Goal: Transaction & Acquisition: Purchase product/service

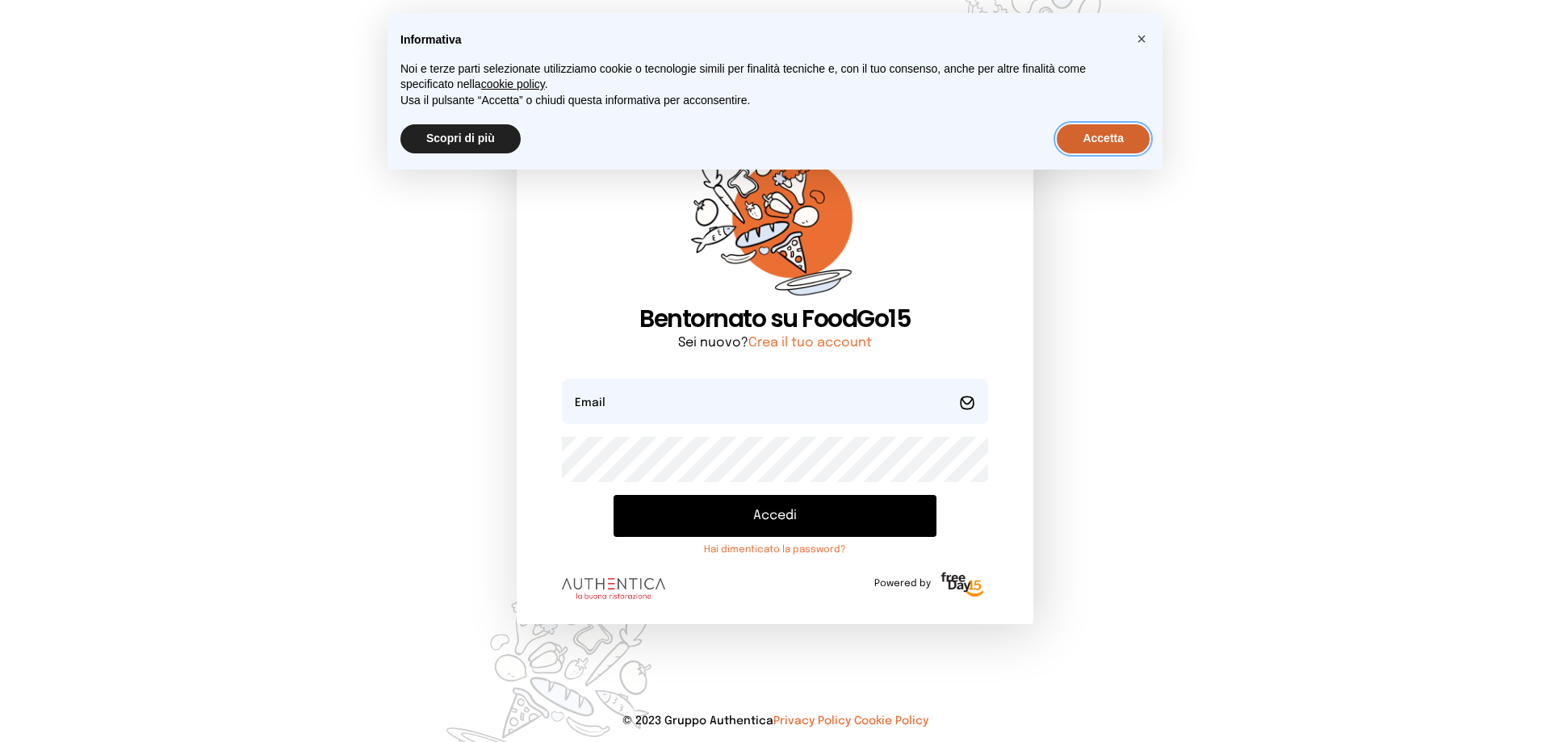
drag, startPoint x: 1104, startPoint y: 145, endPoint x: 1099, endPoint y: 161, distance: 16.3
click at [1104, 149] on button "Accetta" at bounding box center [1103, 138] width 93 height 29
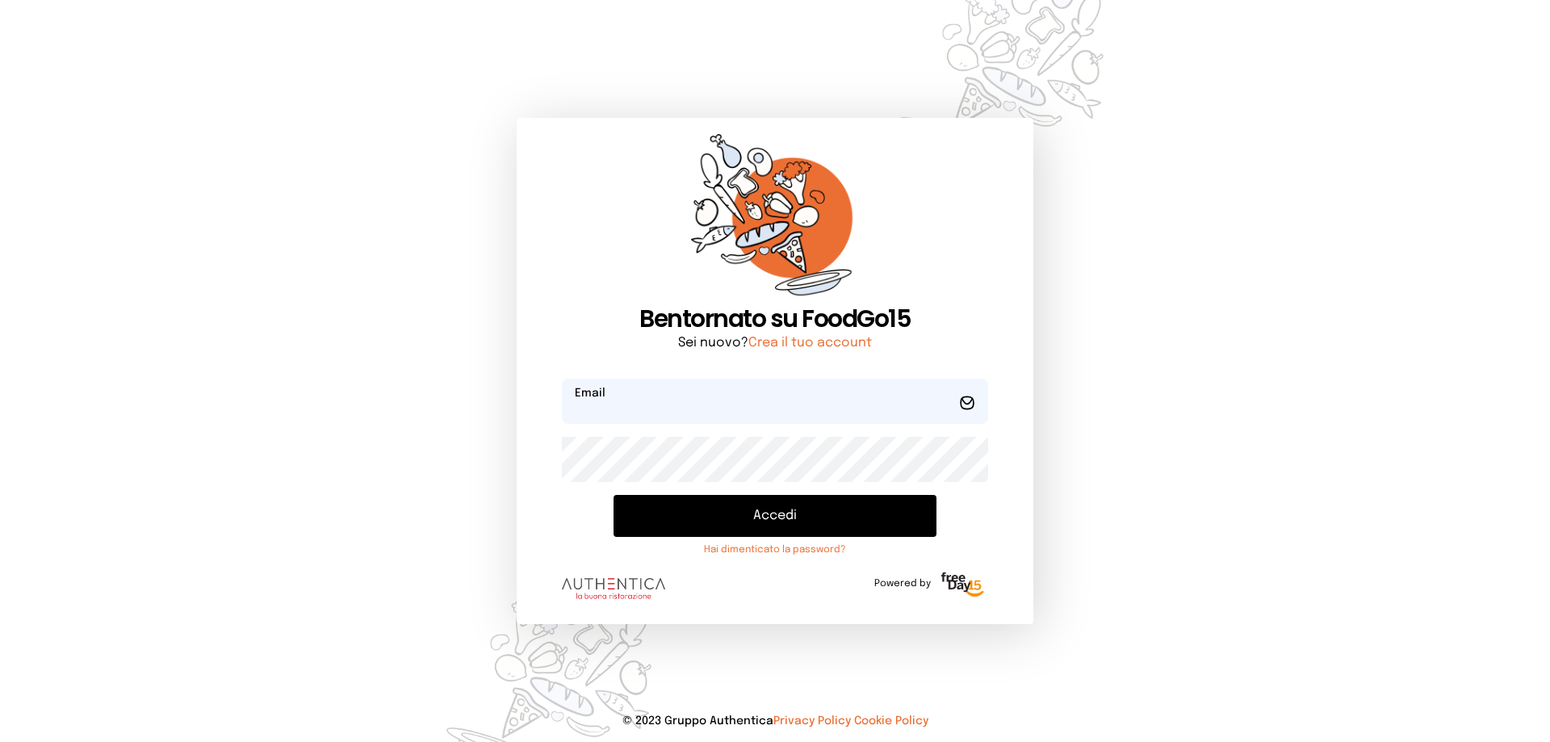
click at [870, 406] on input "email" at bounding box center [775, 401] width 426 height 45
type input "**********"
click at [830, 513] on button "Accedi" at bounding box center [775, 516] width 323 height 42
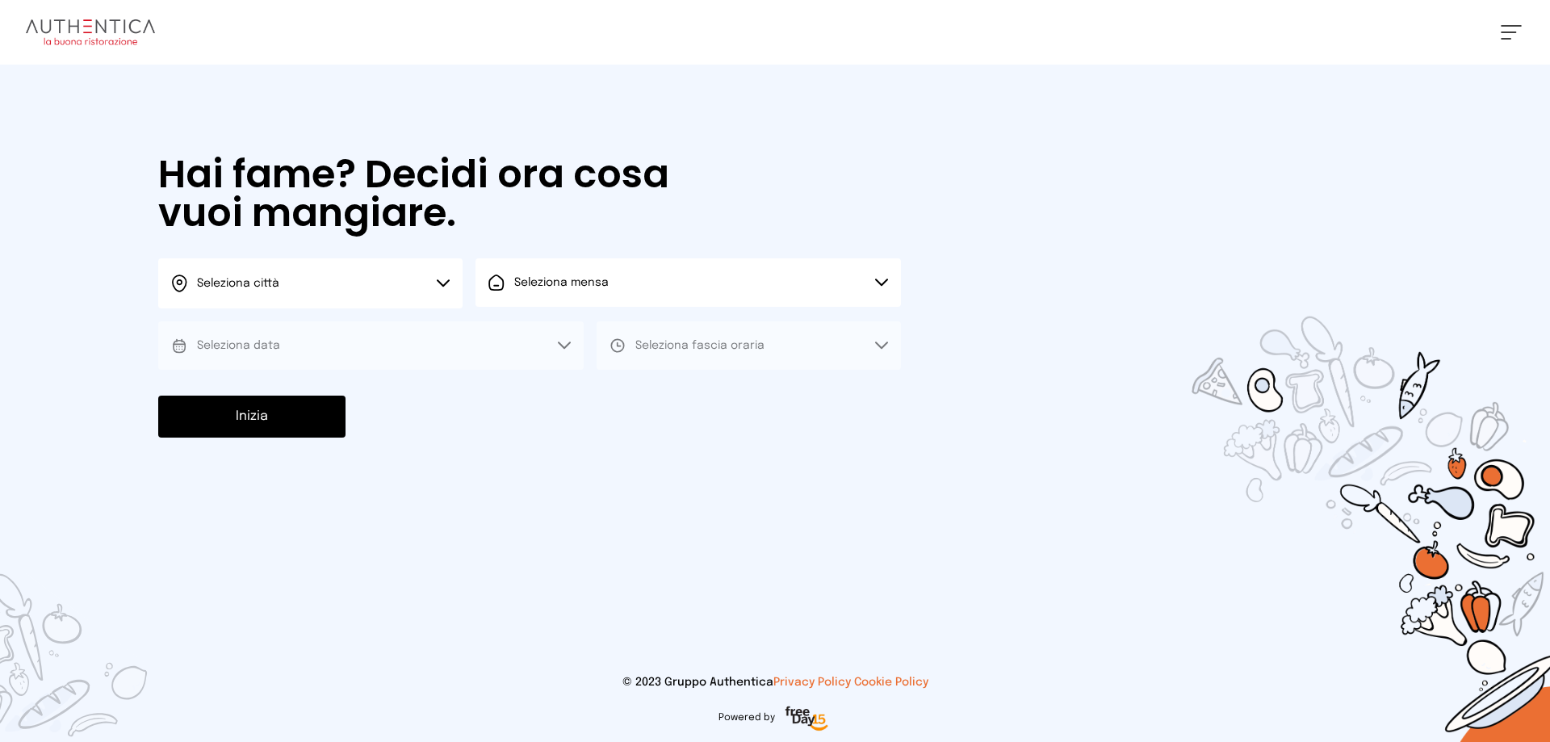
click at [438, 289] on button "Seleziona città" at bounding box center [310, 283] width 304 height 50
click at [381, 329] on li "Terni" at bounding box center [310, 330] width 304 height 44
click at [538, 304] on button "Seleziona mensa" at bounding box center [688, 282] width 425 height 48
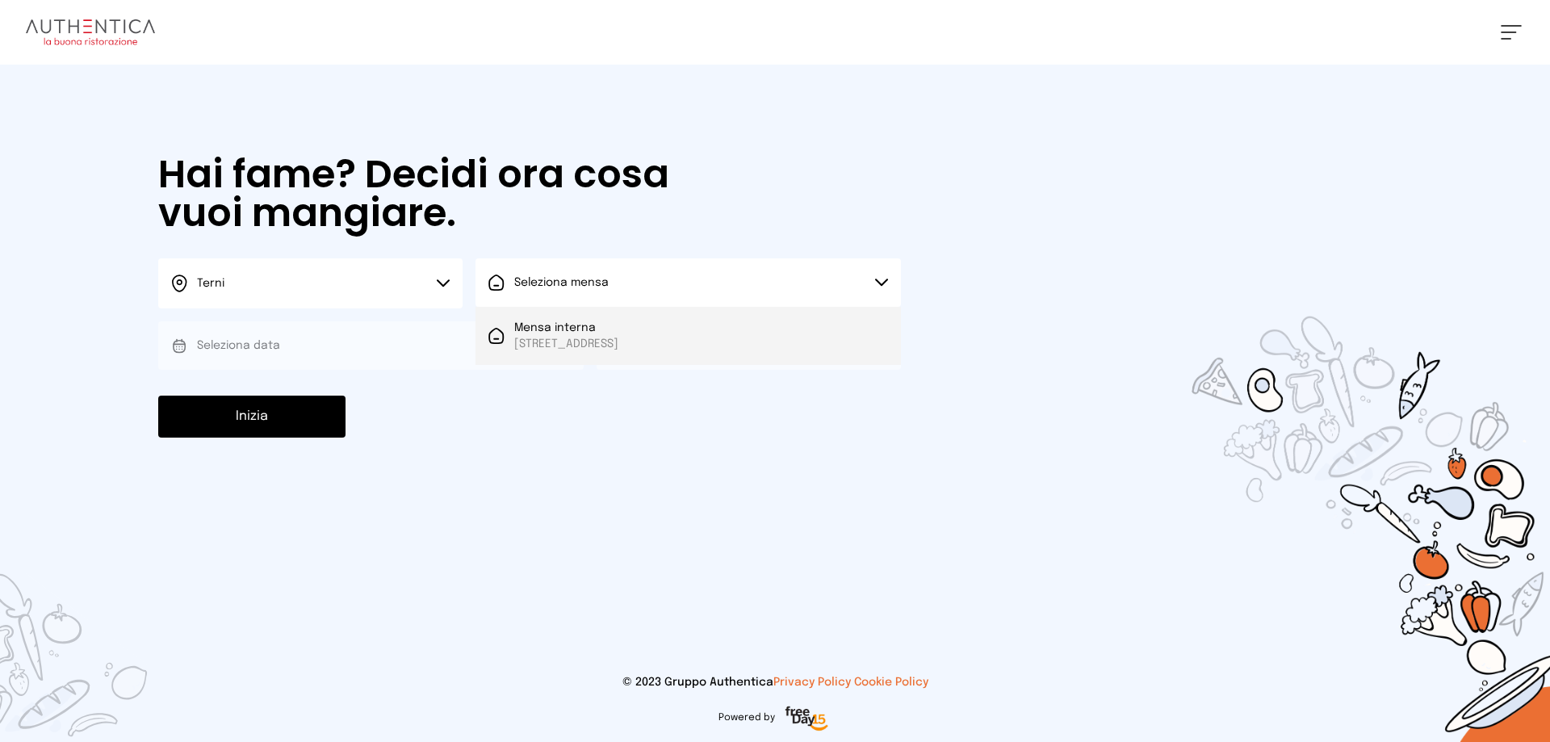
click at [547, 329] on span "Mensa interna" at bounding box center [566, 328] width 104 height 16
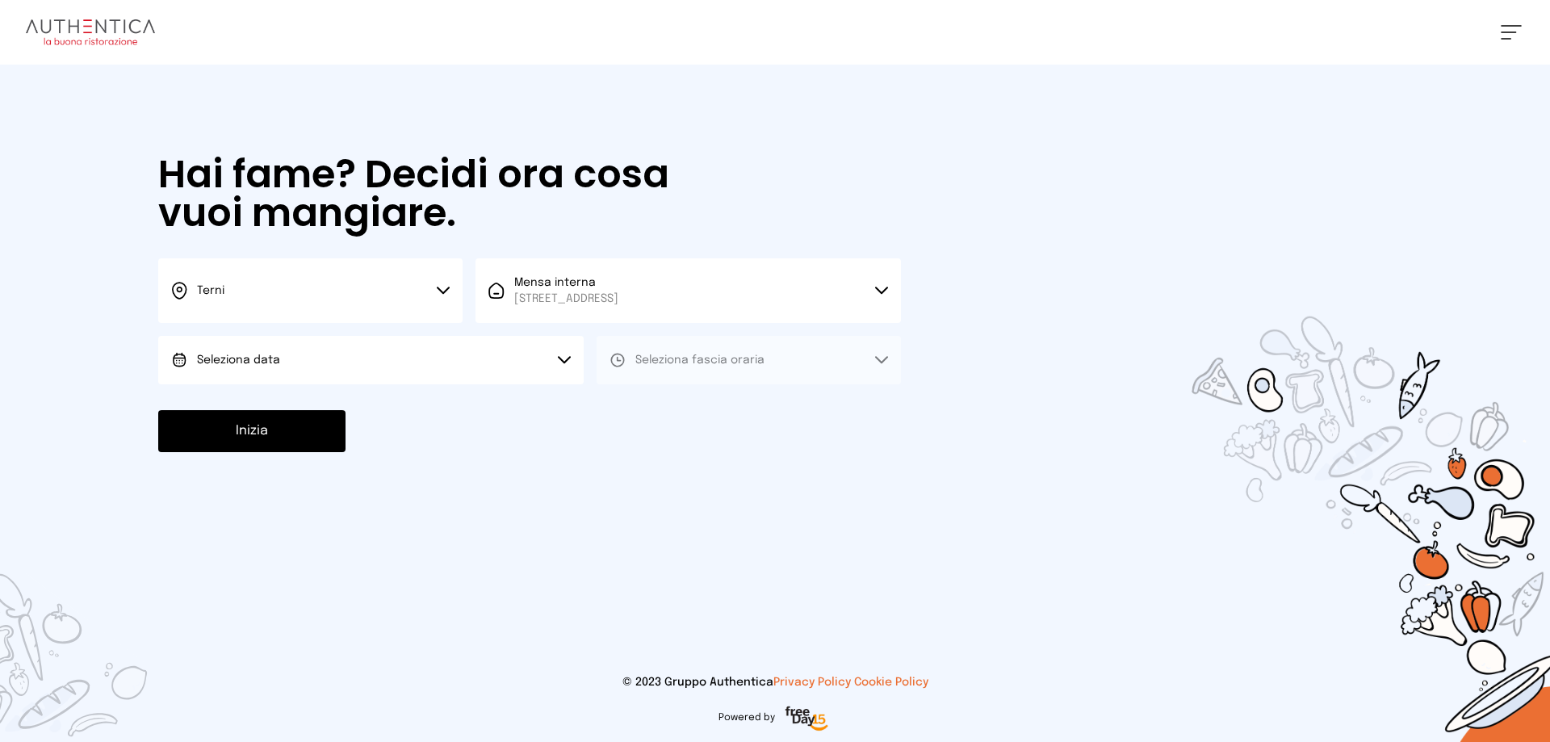
click at [476, 389] on div "Hai fame? Decidi ora cosa vuoi mangiare. Terni Scegli la città [GEOGRAPHIC_DATA…" at bounding box center [529, 304] width 775 height 478
click at [490, 371] on button "Seleziona data" at bounding box center [370, 360] width 425 height 48
click at [532, 407] on li "[DATE], [DATE]" at bounding box center [370, 405] width 425 height 42
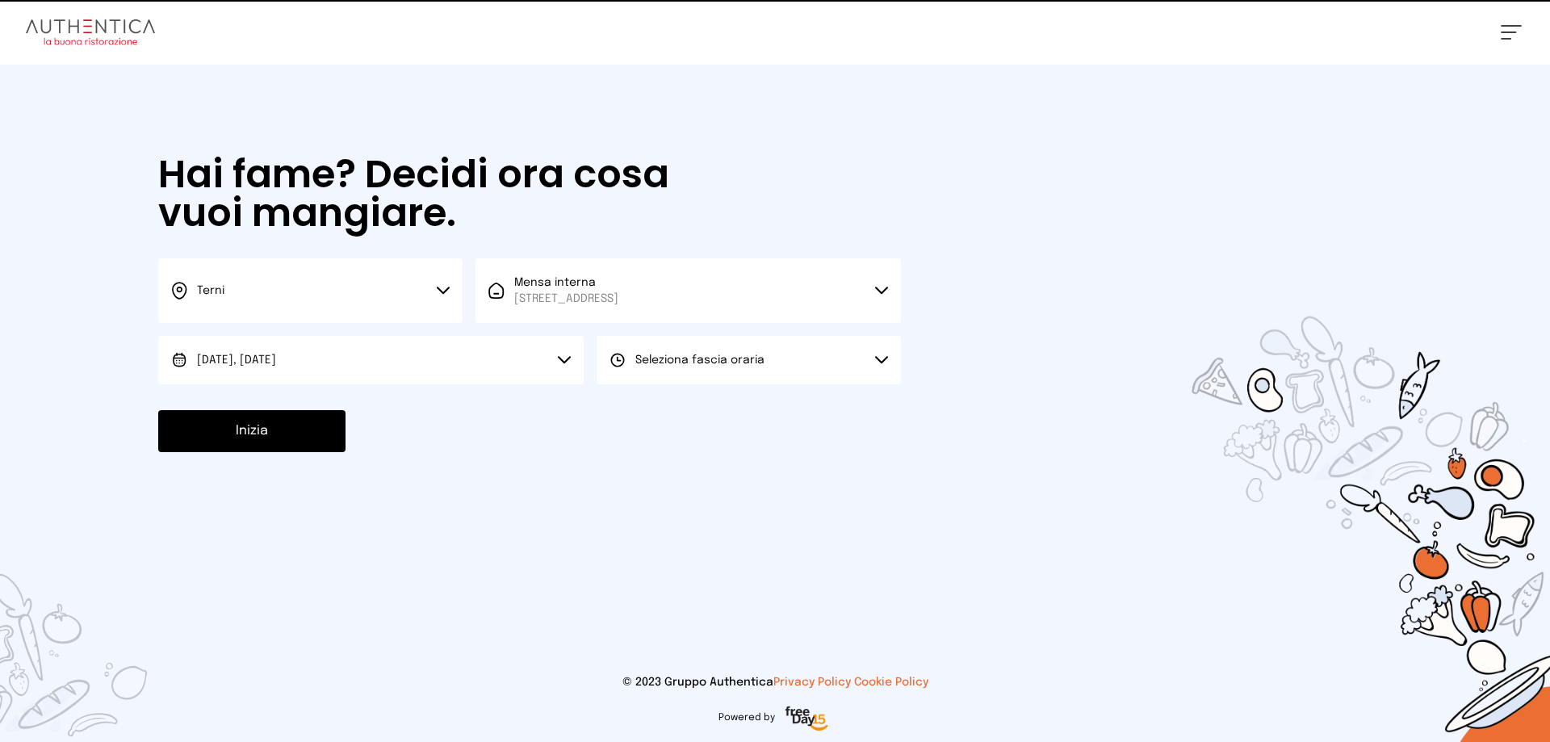
drag, startPoint x: 661, startPoint y: 360, endPoint x: 673, endPoint y: 392, distance: 33.7
click at [663, 367] on span "Seleziona fascia oraria" at bounding box center [699, 360] width 129 height 16
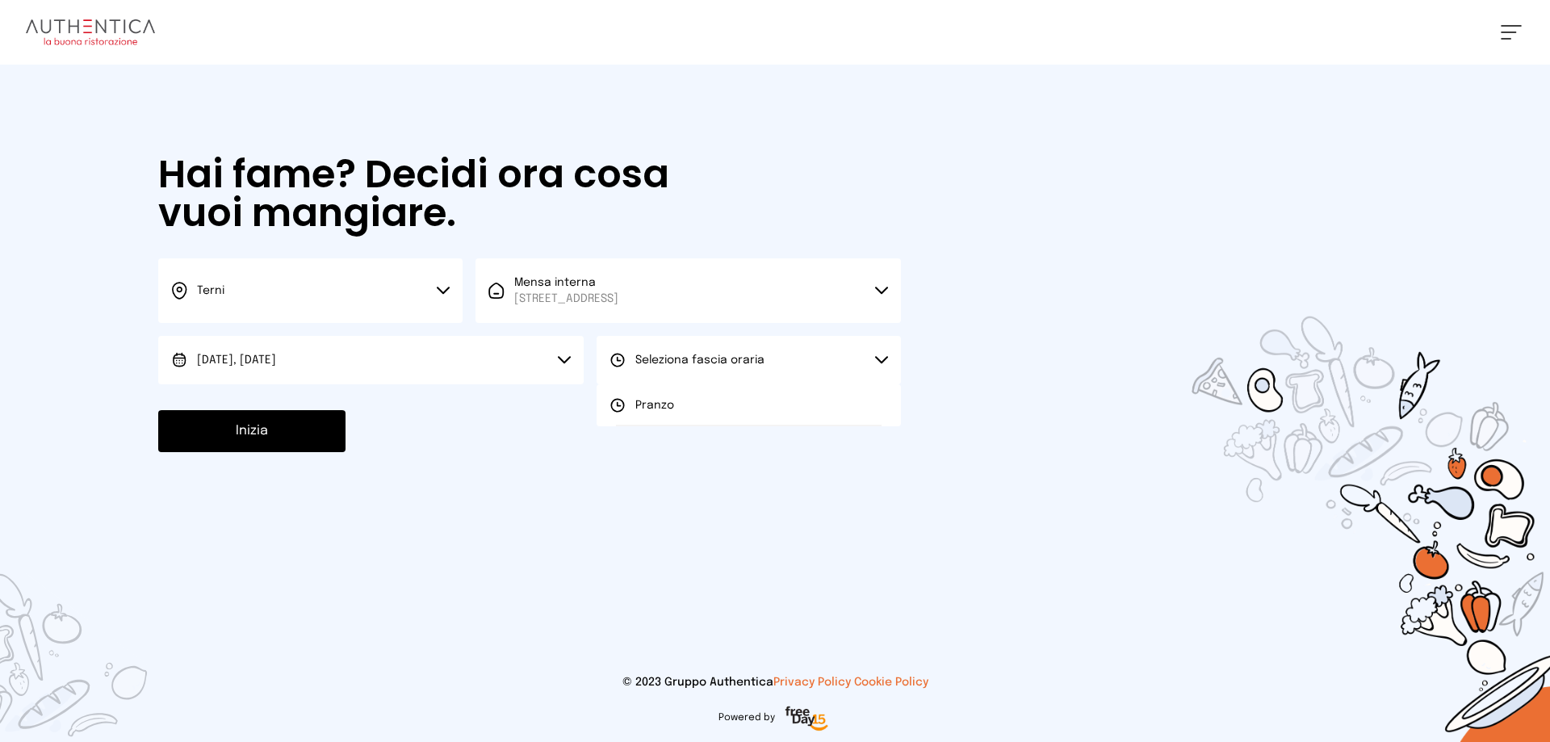
drag, startPoint x: 675, startPoint y: 408, endPoint x: 484, endPoint y: 473, distance: 201.4
click at [668, 416] on li "Pranzo" at bounding box center [749, 405] width 304 height 42
click at [288, 443] on button "Inizia" at bounding box center [251, 431] width 187 height 42
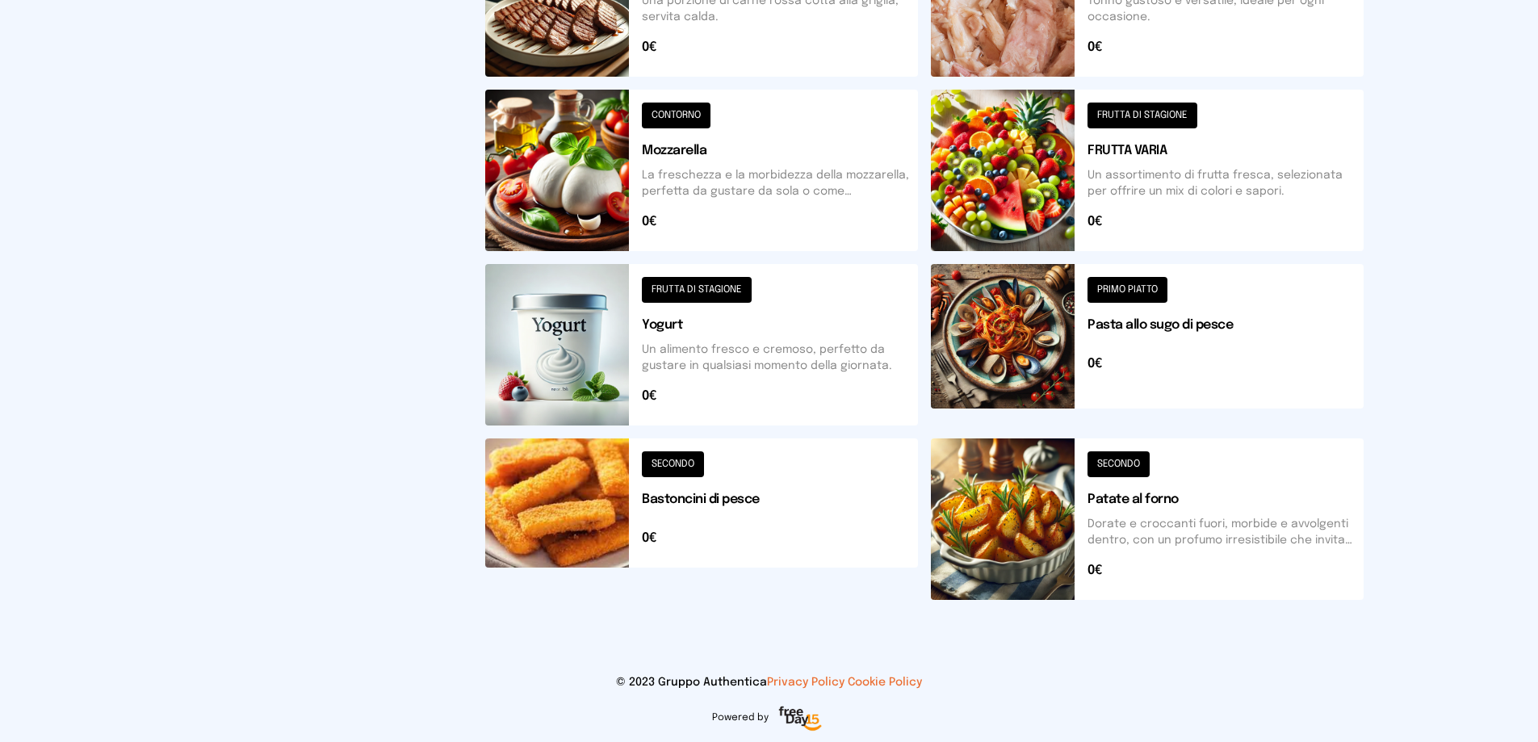
scroll to position [353, 0]
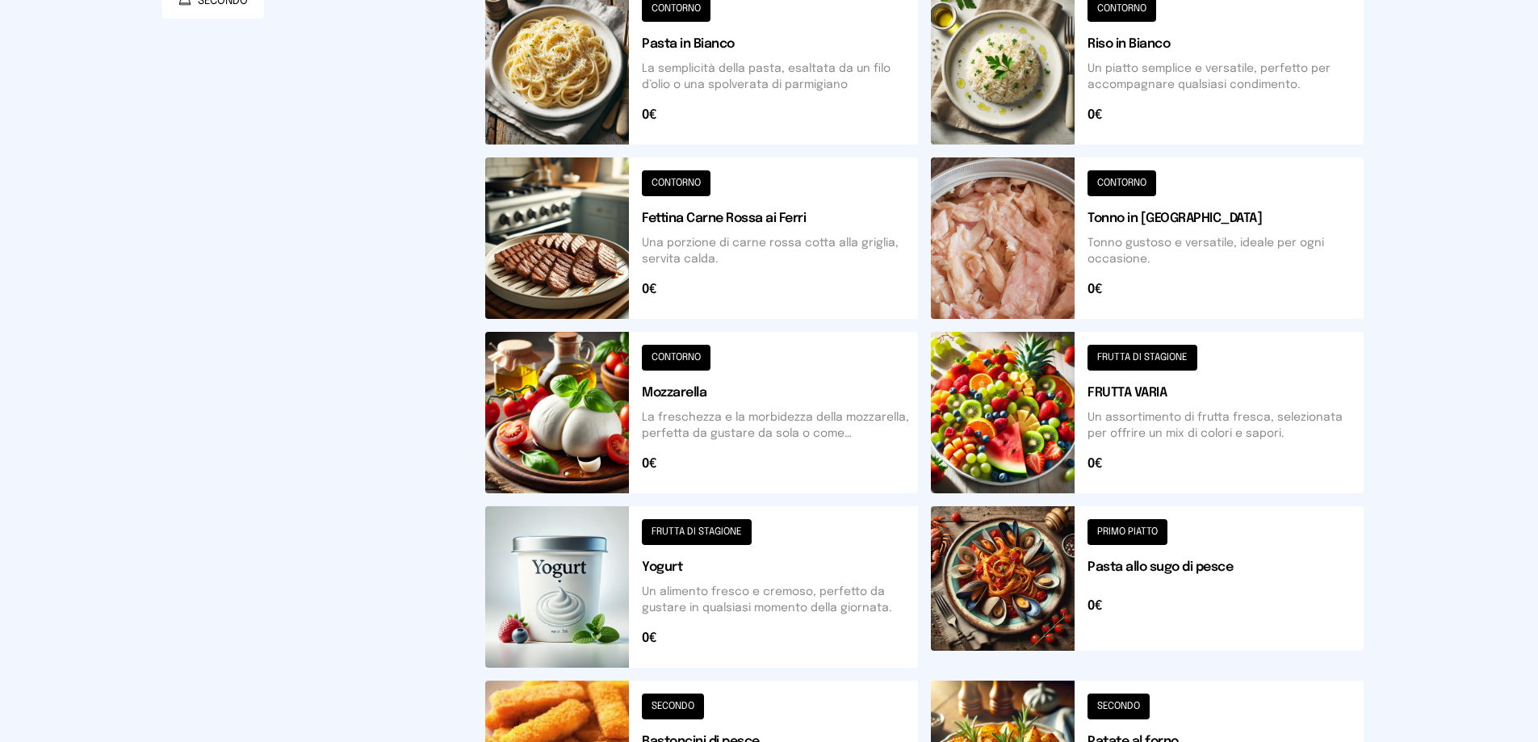
click at [675, 358] on button at bounding box center [701, 412] width 433 height 161
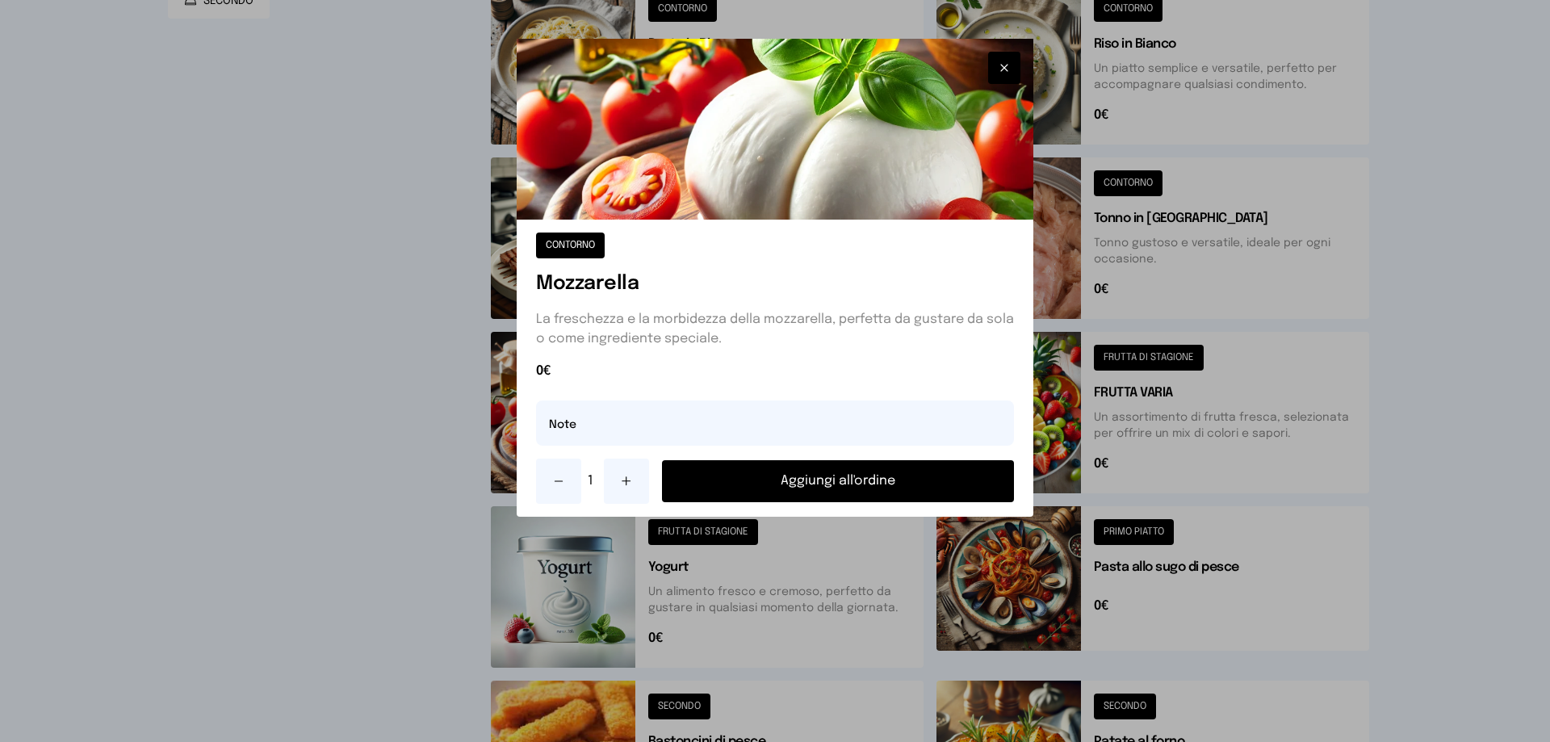
click at [822, 488] on button "Aggiungi all'ordine" at bounding box center [838, 481] width 352 height 42
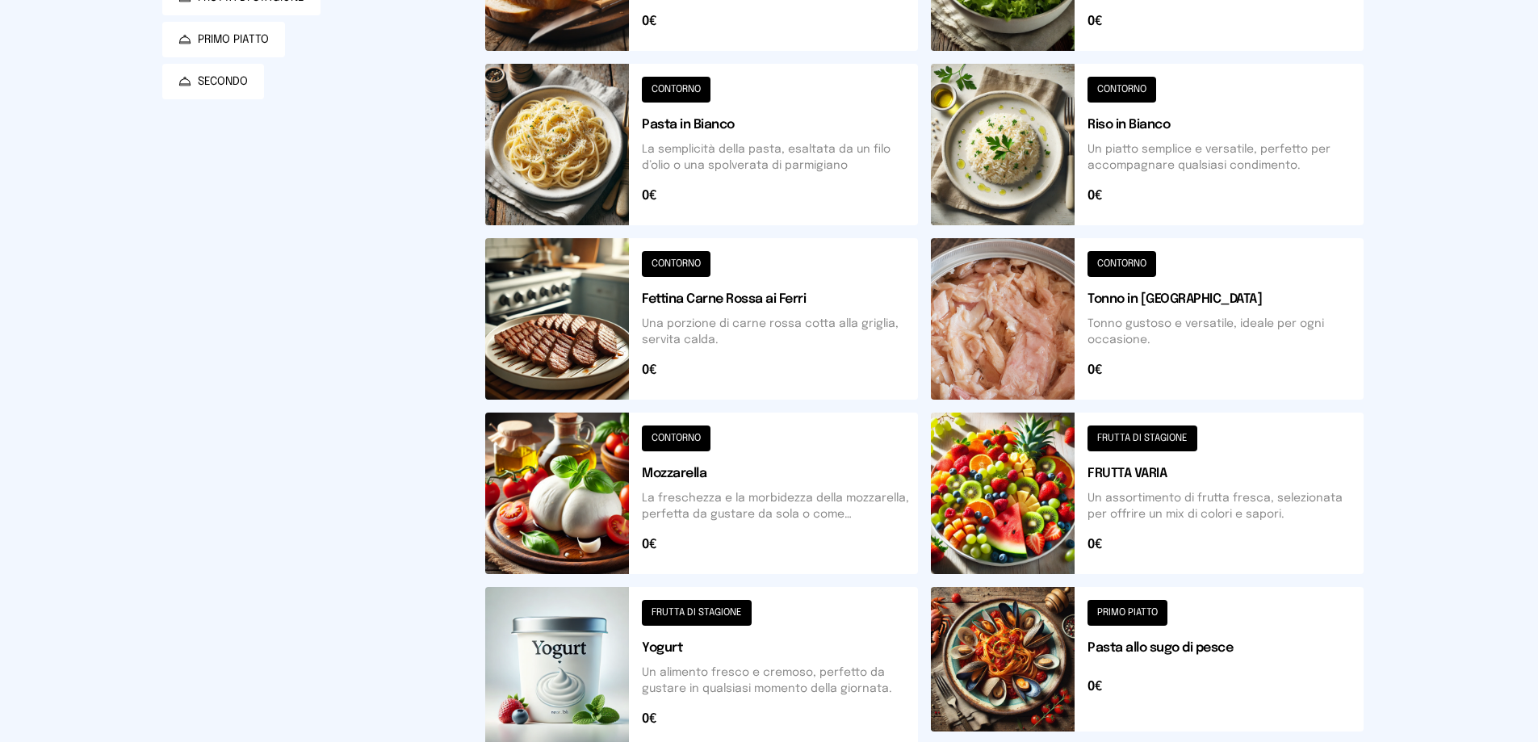
scroll to position [0, 0]
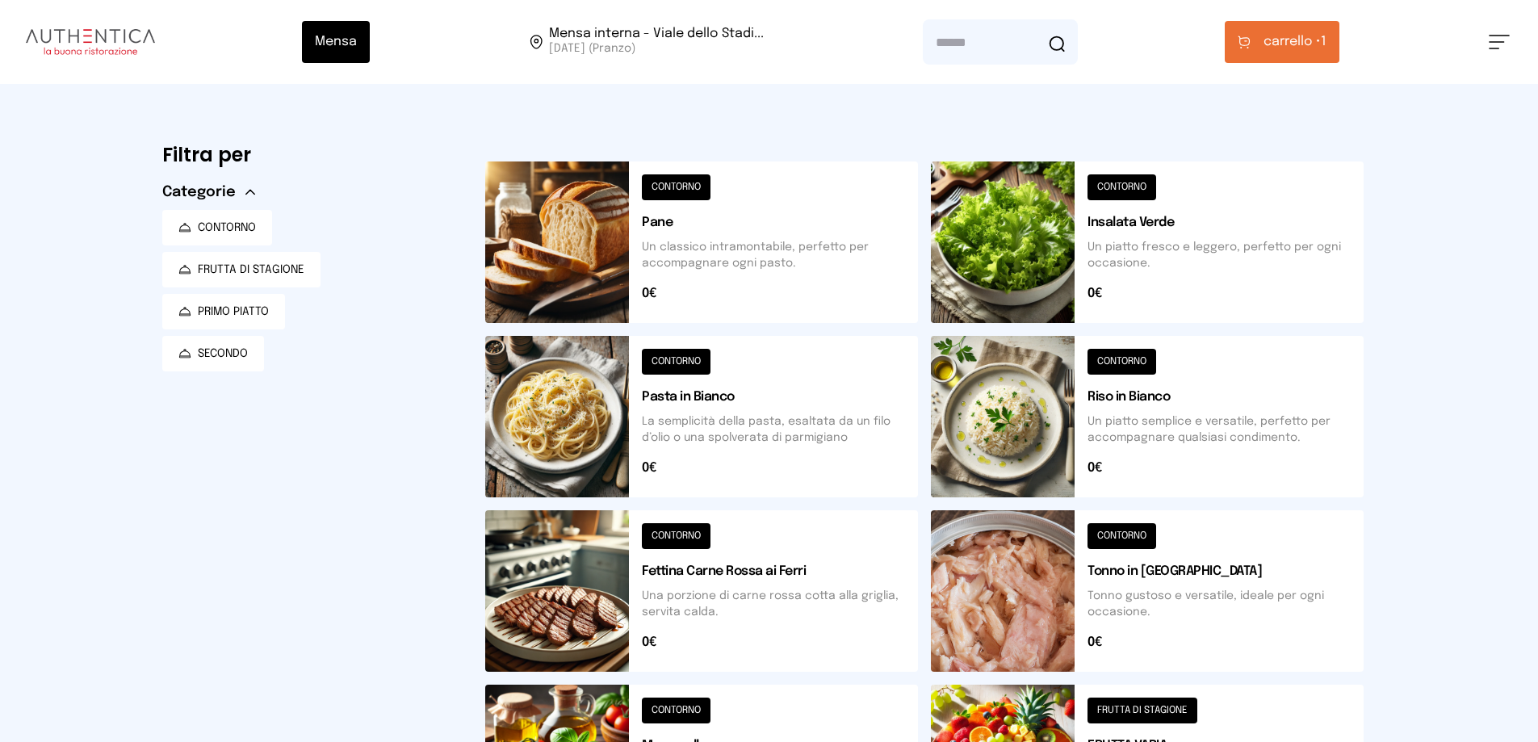
click at [1100, 189] on button at bounding box center [1147, 241] width 433 height 161
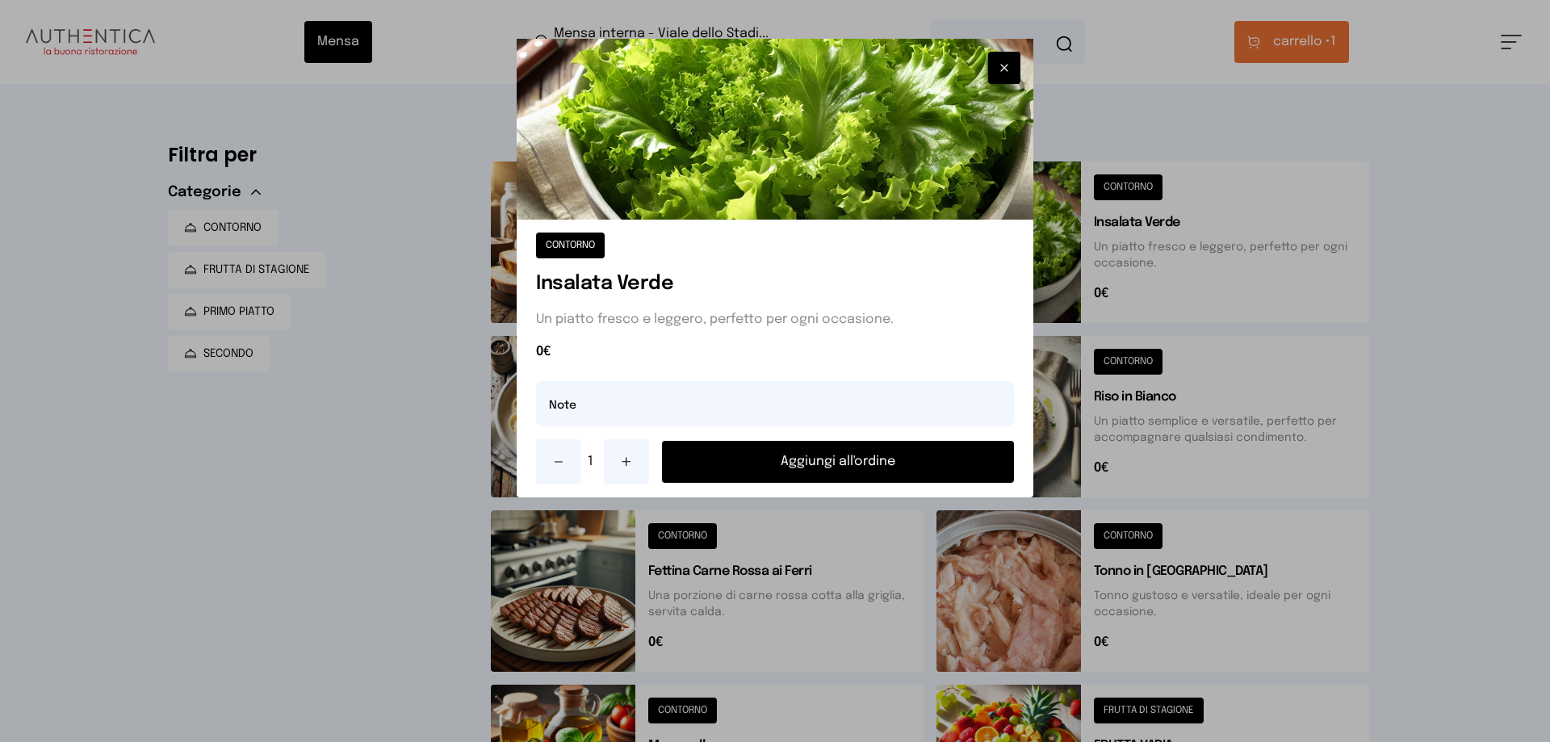
click at [874, 465] on button "Aggiungi all'ordine" at bounding box center [838, 462] width 352 height 42
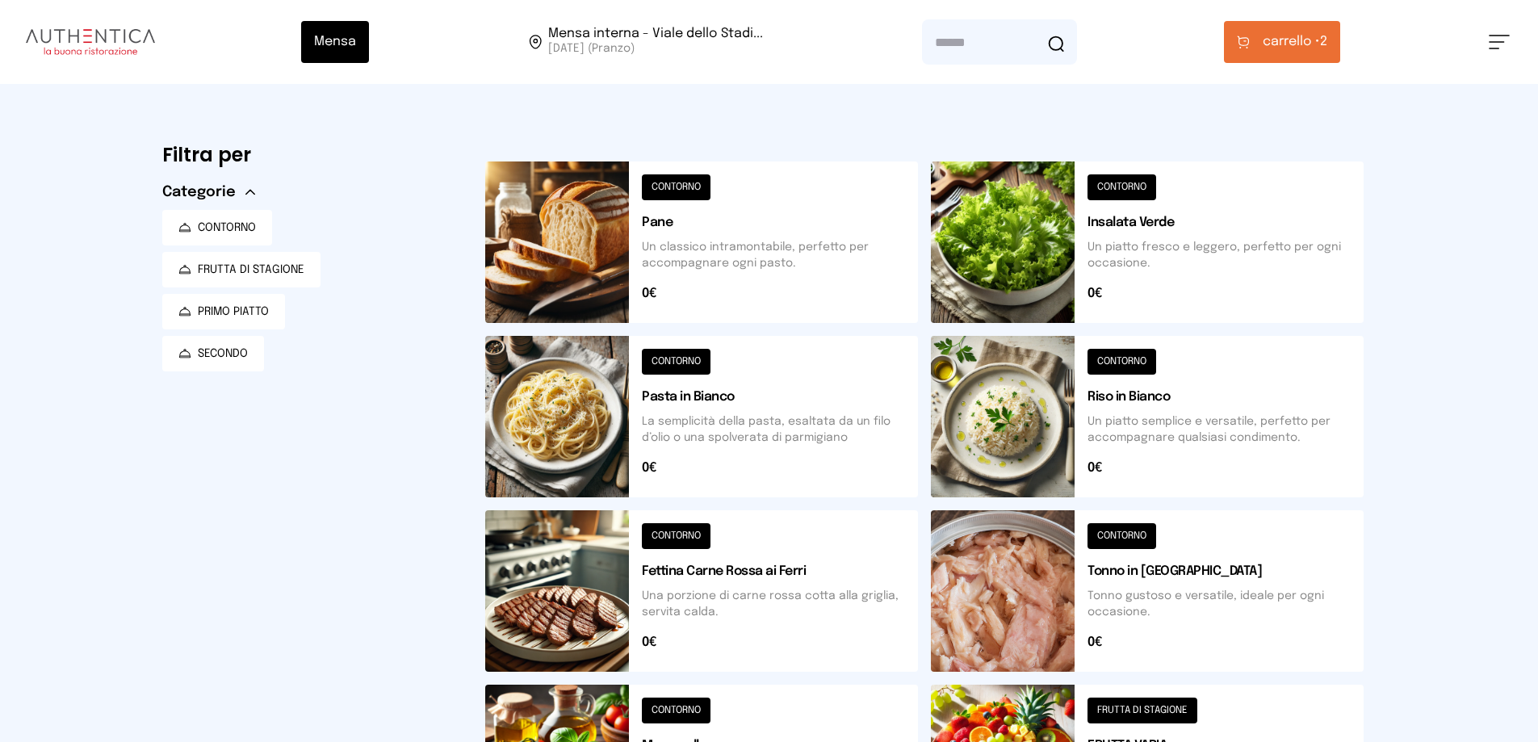
click at [1288, 48] on span "carrello •" at bounding box center [1291, 41] width 57 height 19
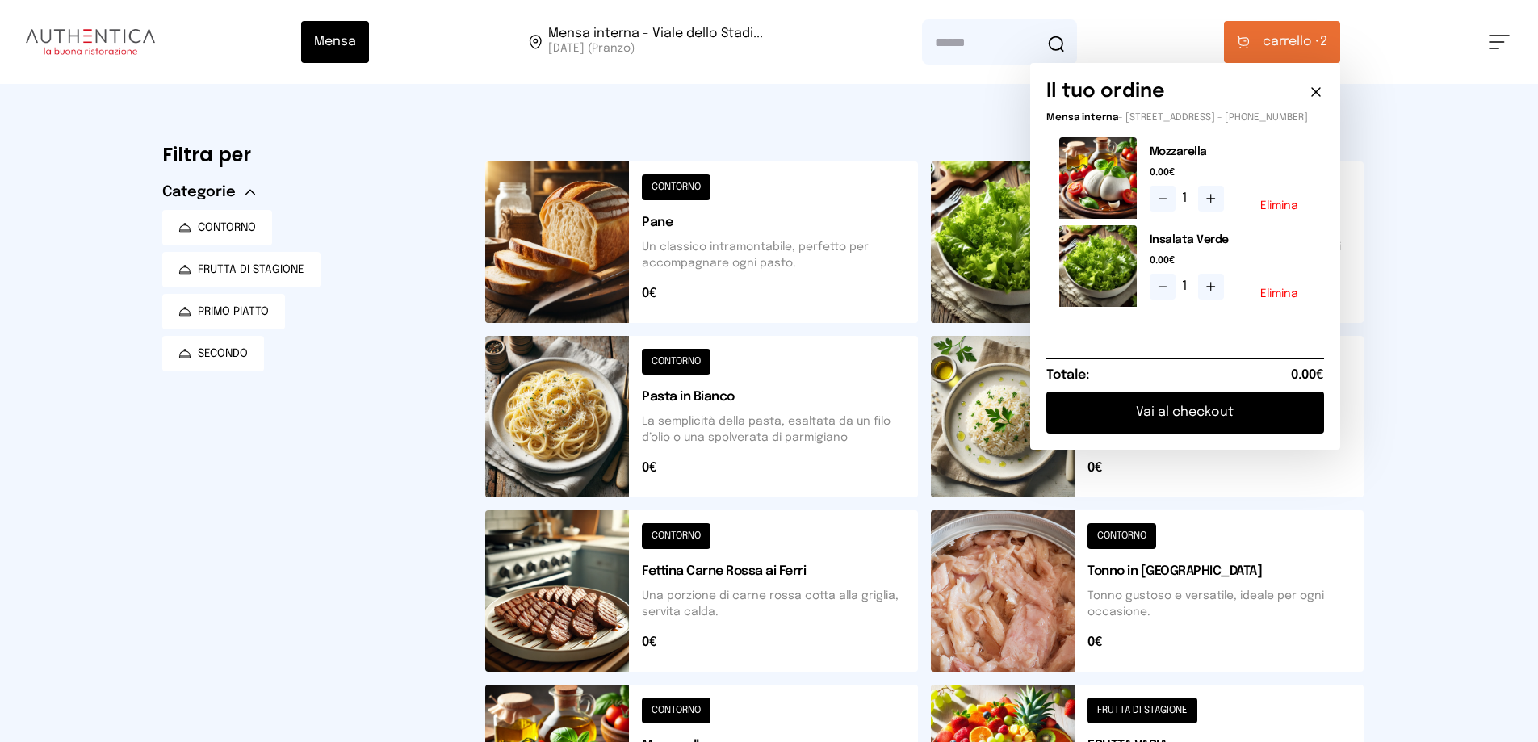
click at [1183, 422] on button "Vai al checkout" at bounding box center [1185, 413] width 278 height 42
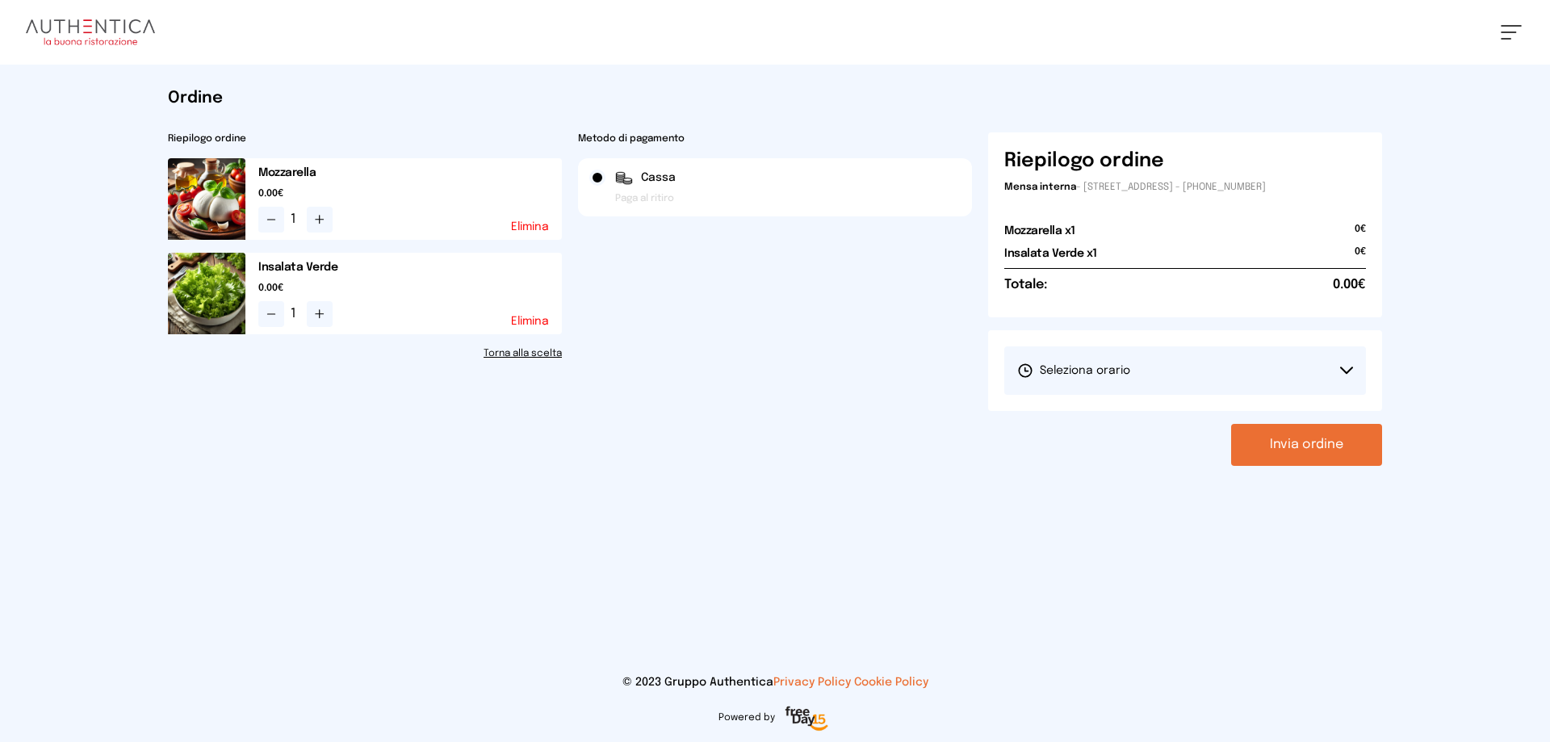
click at [1351, 366] on button "Seleziona orario" at bounding box center [1185, 370] width 362 height 48
click at [1240, 410] on li "1° Turno (13:00 - 15:00)" at bounding box center [1185, 416] width 362 height 42
click at [1311, 442] on button "Invia ordine" at bounding box center [1306, 445] width 151 height 42
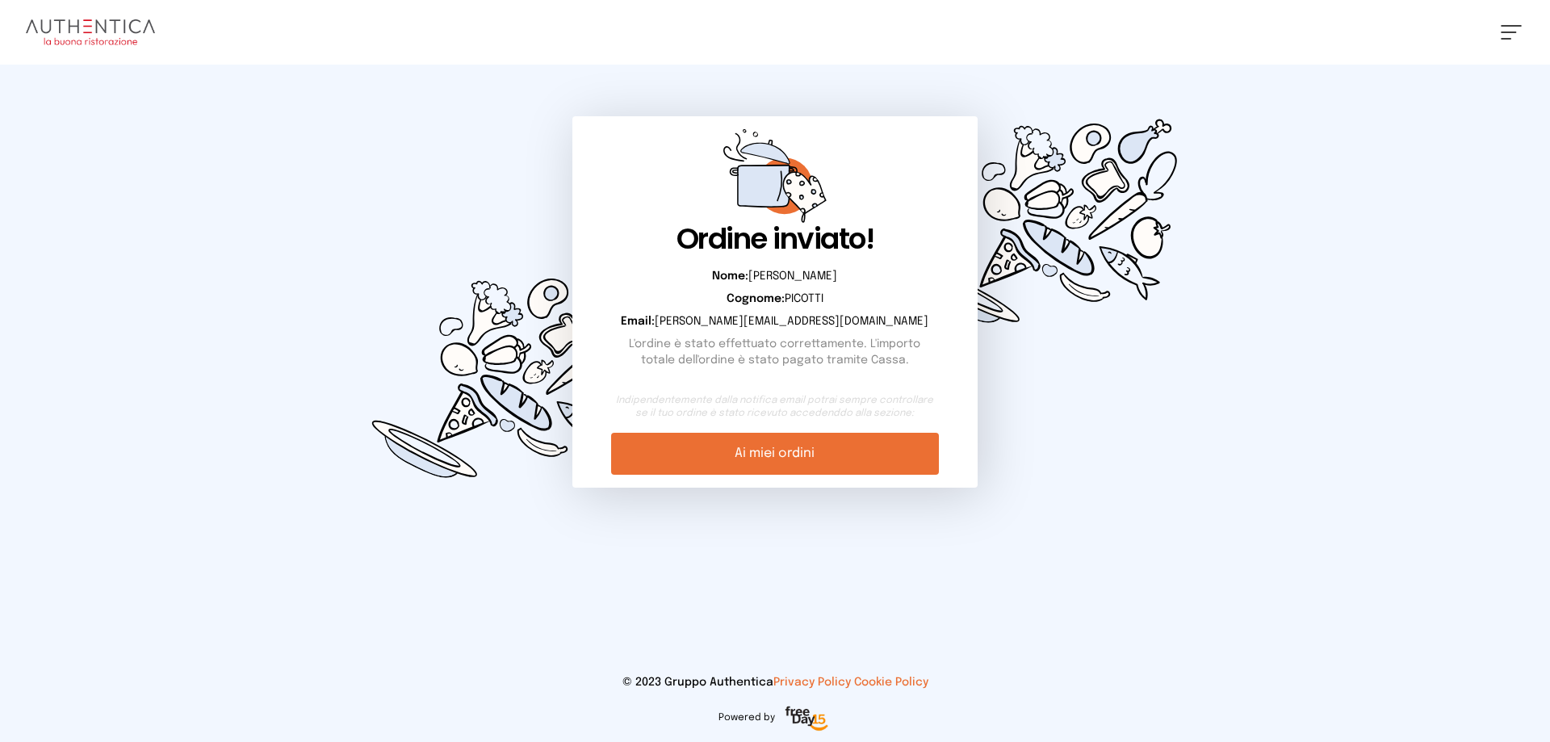
click at [761, 456] on link "Ai miei ordini" at bounding box center [774, 454] width 327 height 42
